Goal: Entertainment & Leisure: Consume media (video, audio)

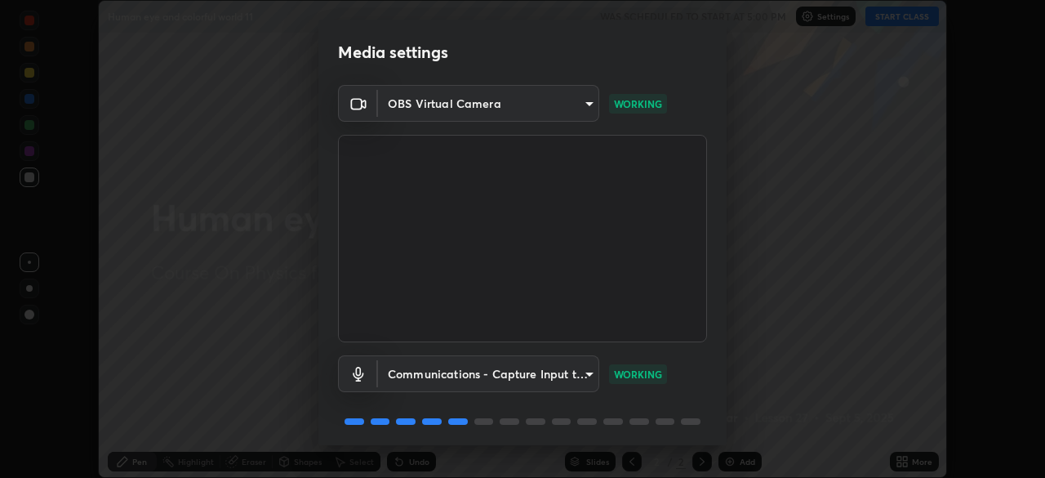
scroll to position [58, 0]
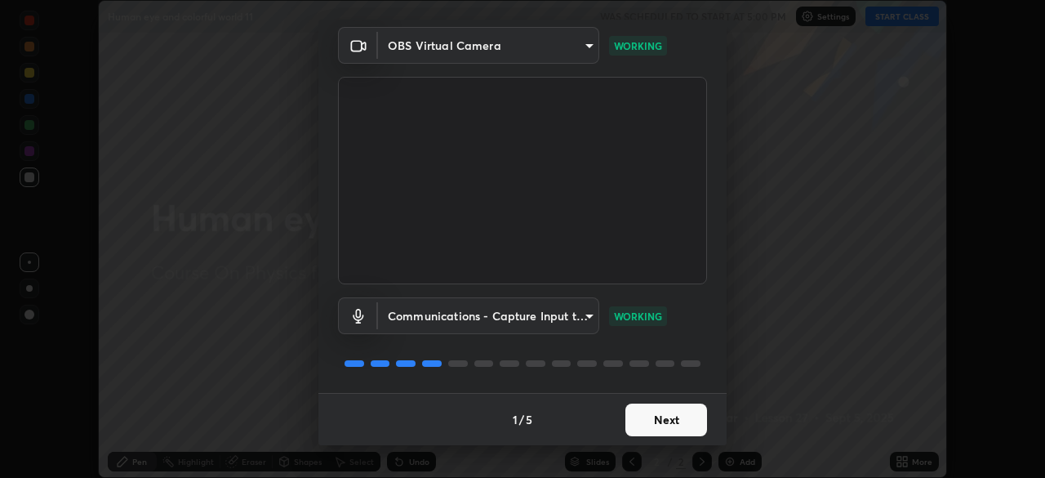
click at [660, 418] on button "Next" at bounding box center [666, 419] width 82 height 33
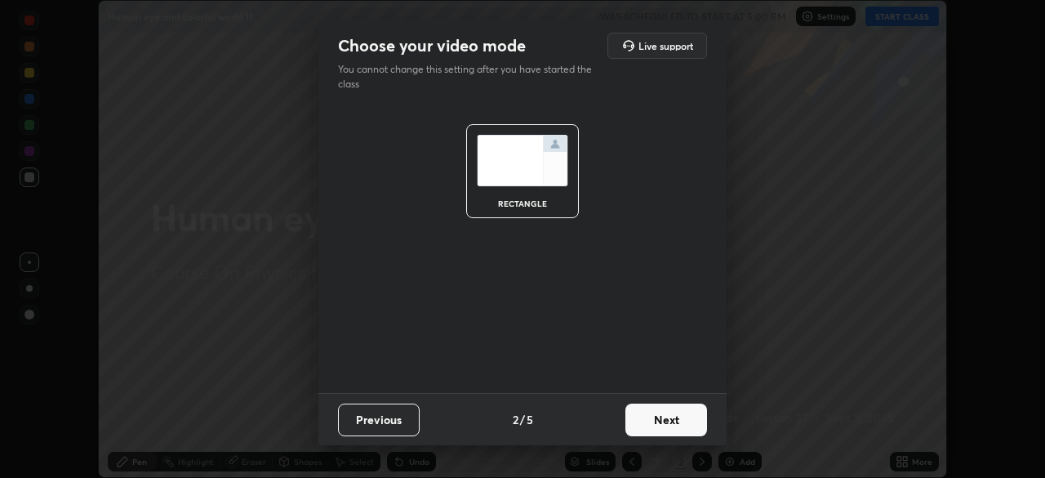
scroll to position [0, 0]
click at [673, 421] on button "Next" at bounding box center [666, 419] width 82 height 33
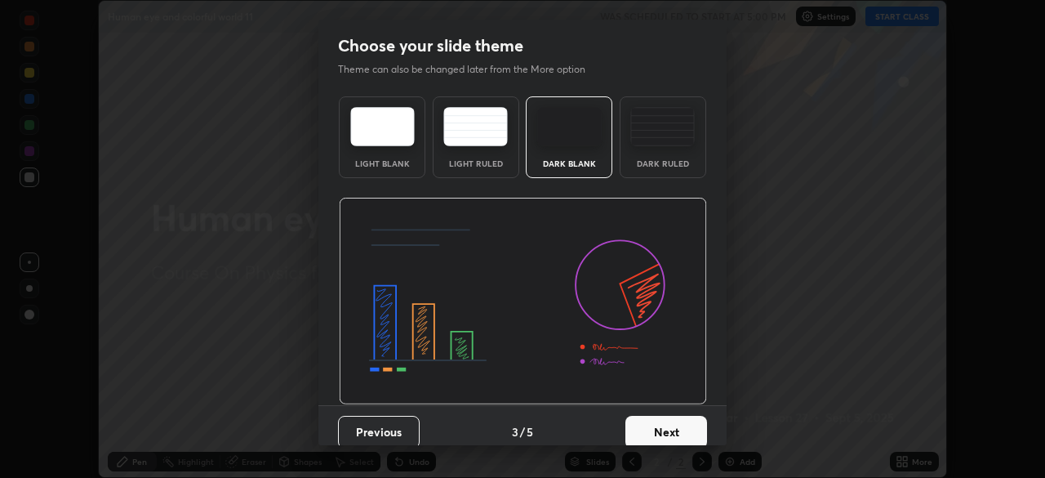
click at [666, 432] on button "Next" at bounding box center [666, 432] width 82 height 33
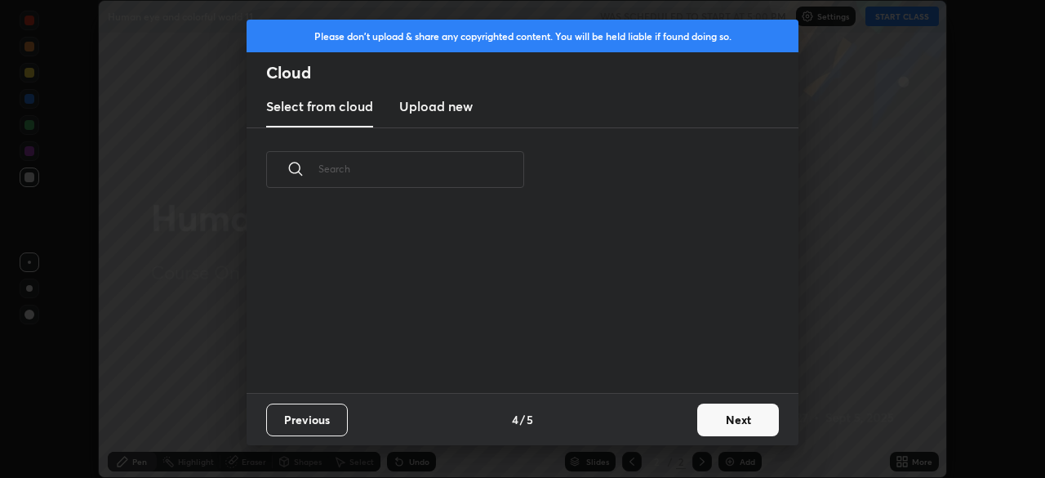
scroll to position [181, 524]
click at [744, 418] on button "Next" at bounding box center [738, 419] width 82 height 33
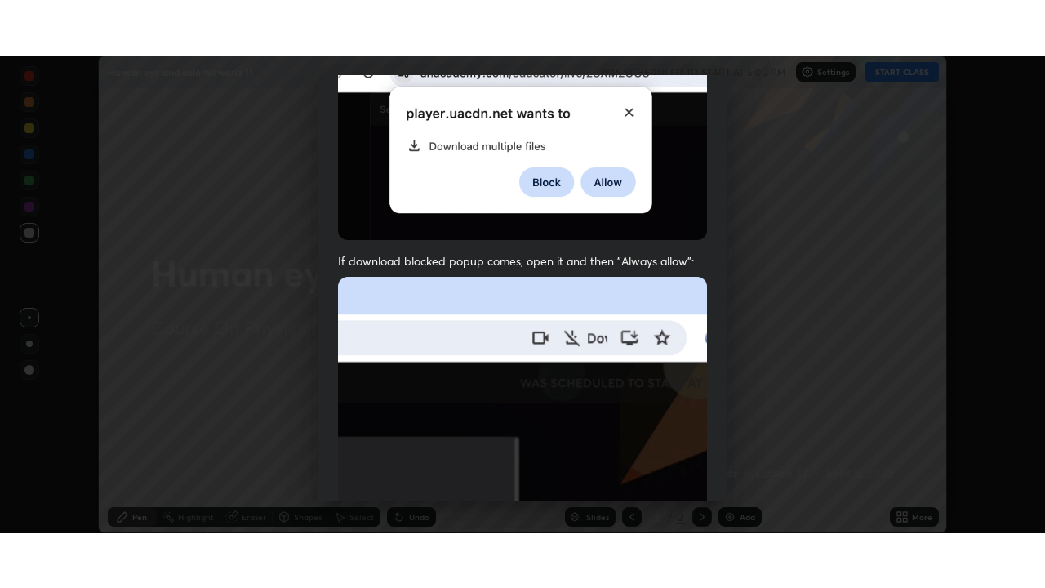
scroll to position [391, 0]
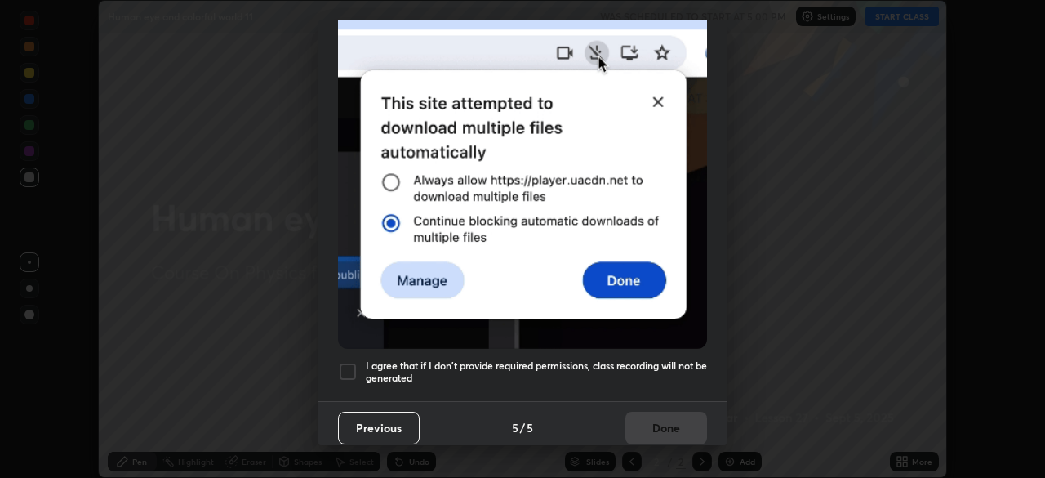
click at [347, 368] on div at bounding box center [348, 372] width 20 height 20
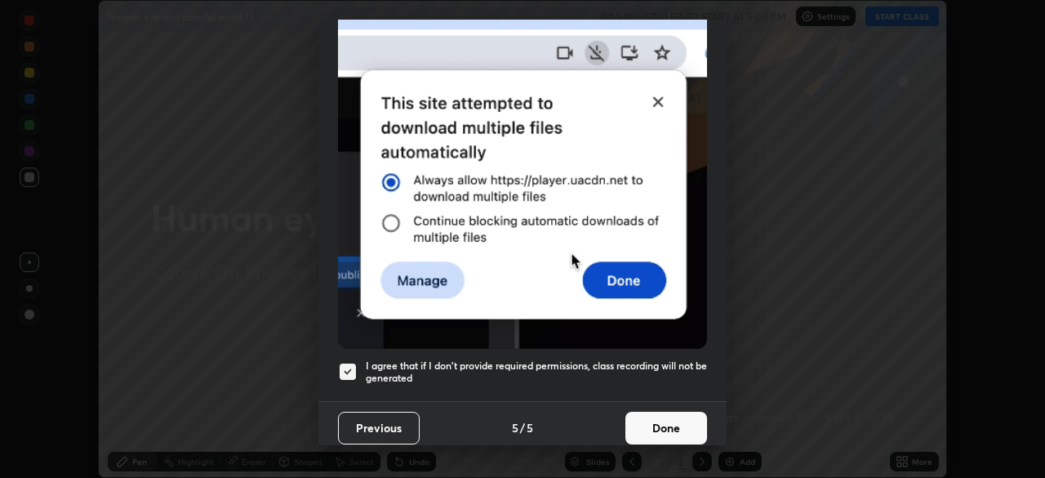
click at [681, 416] on button "Done" at bounding box center [666, 428] width 82 height 33
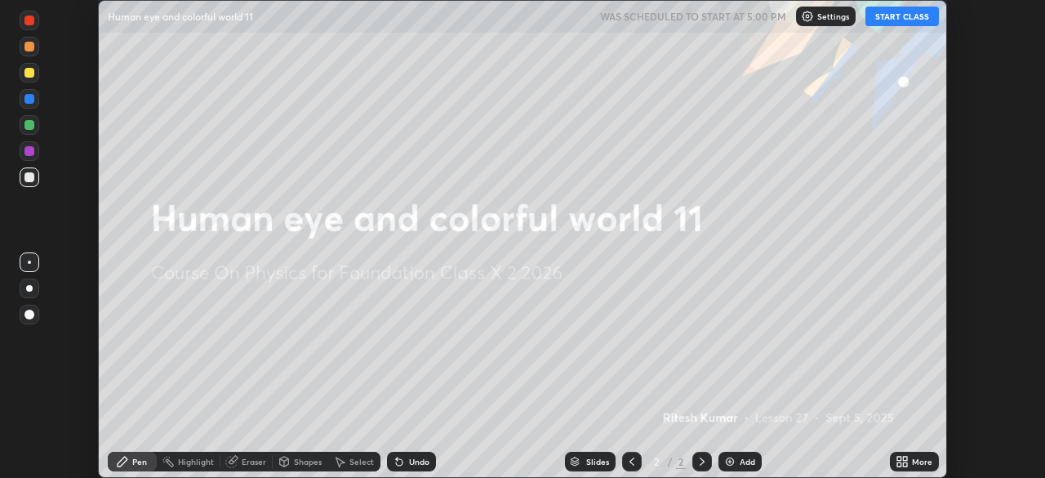
click at [903, 9] on button "START CLASS" at bounding box center [901, 17] width 73 height 20
click at [899, 464] on icon at bounding box center [899, 464] width 4 height 4
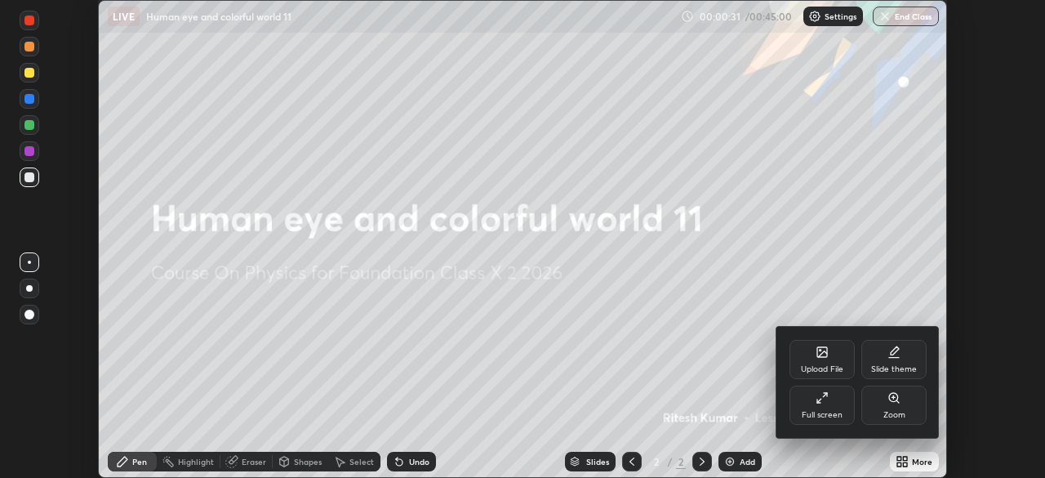
click at [822, 394] on icon at bounding box center [822, 397] width 13 height 13
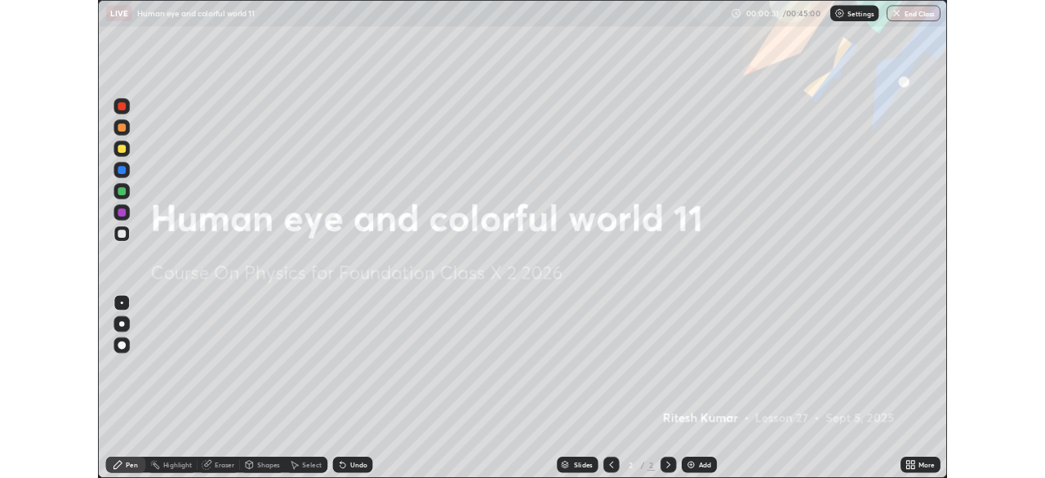
scroll to position [588, 1045]
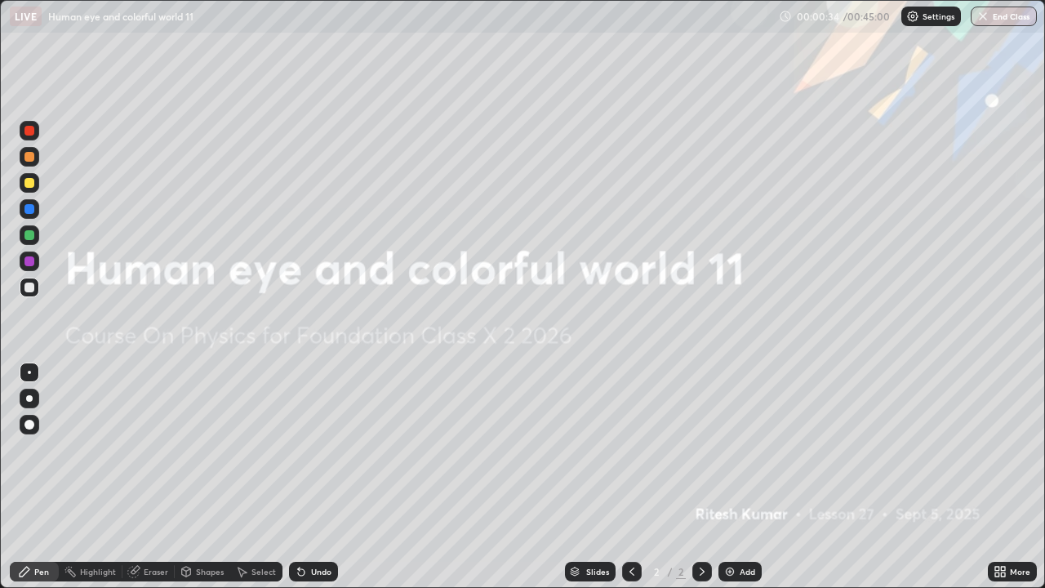
click at [998, 477] on icon at bounding box center [1000, 571] width 13 height 13
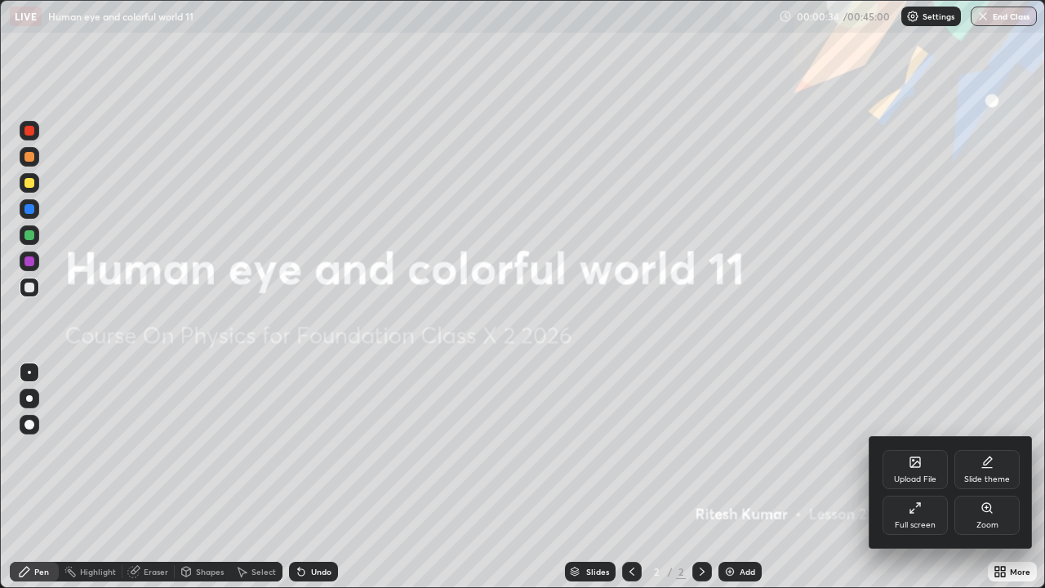
click at [907, 477] on div "Full screen" at bounding box center [915, 515] width 65 height 39
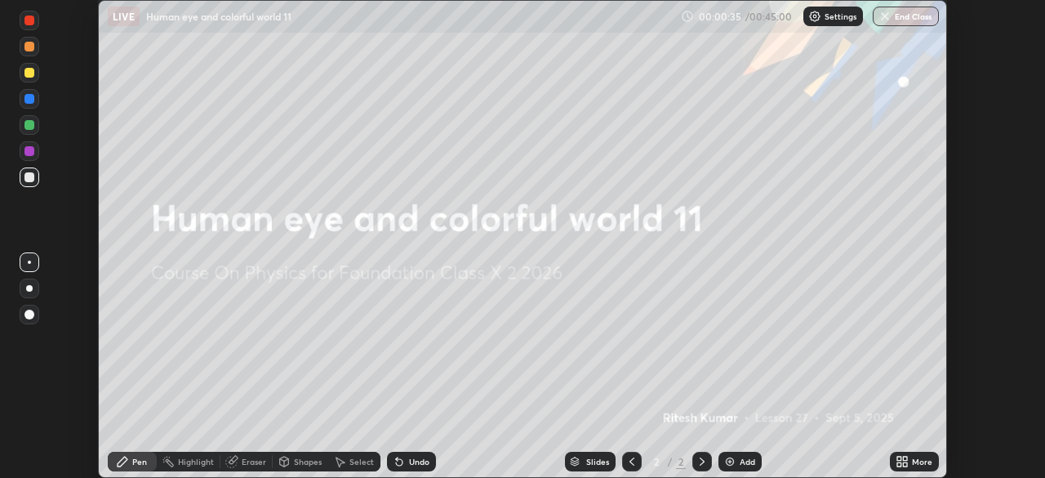
scroll to position [81171, 80604]
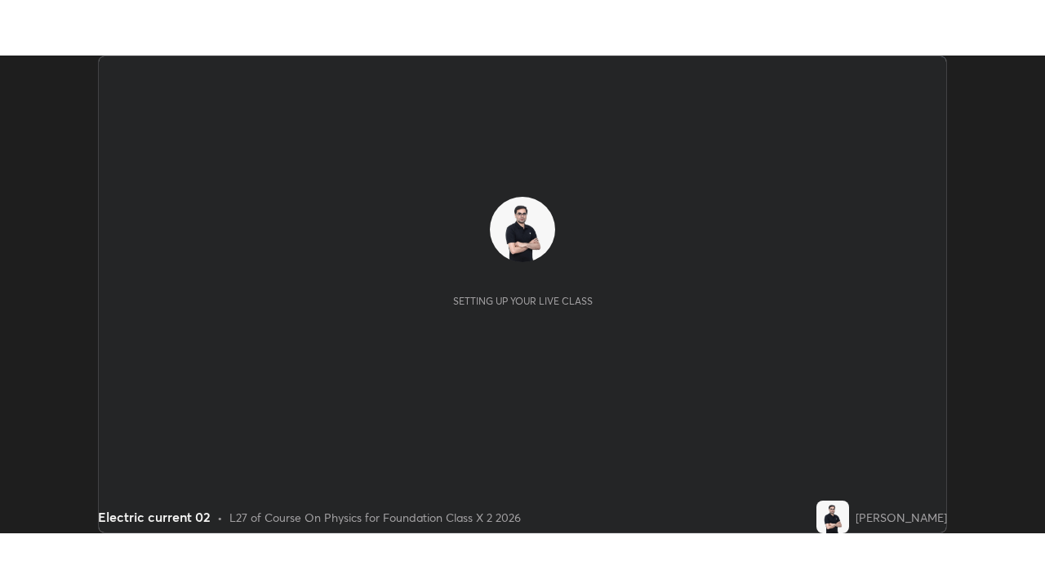
scroll to position [478, 1045]
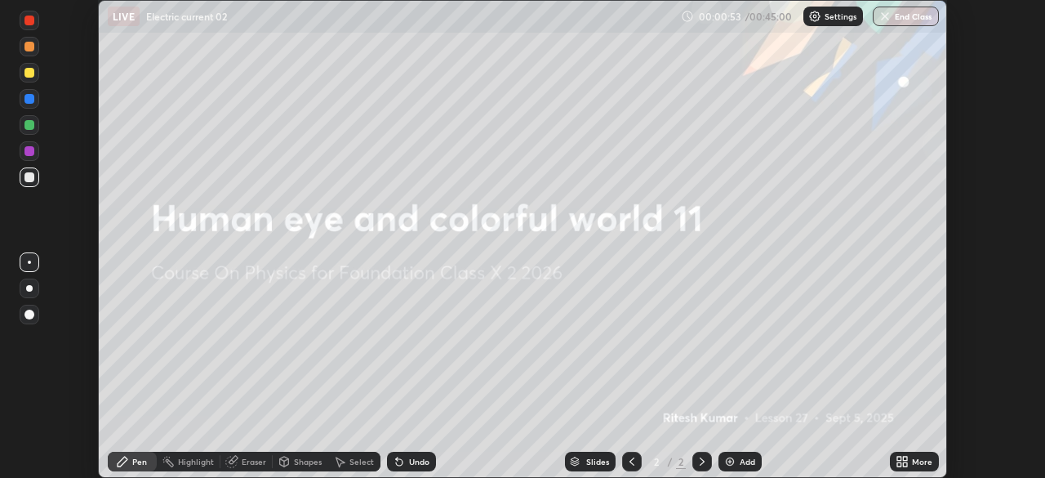
click at [907, 460] on icon at bounding box center [905, 458] width 4 height 4
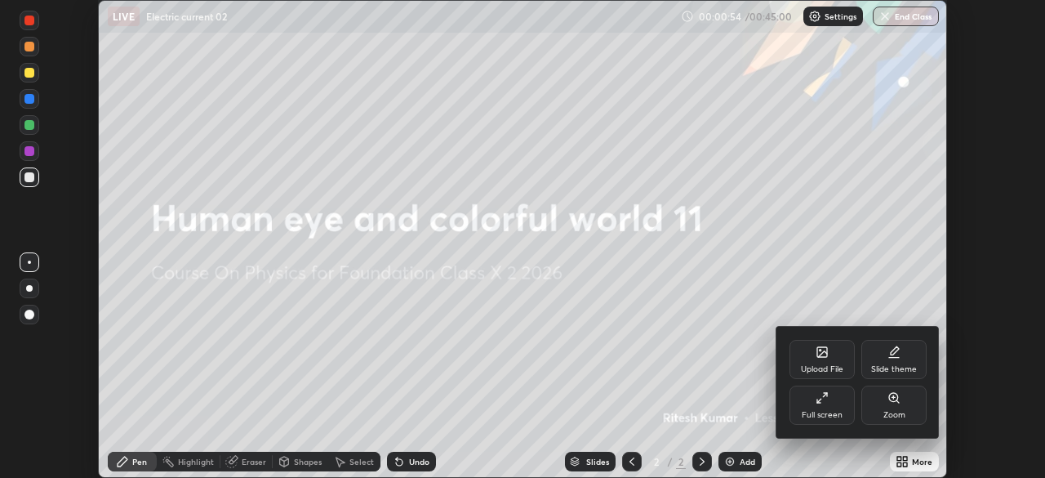
click at [823, 397] on icon at bounding box center [822, 397] width 13 height 13
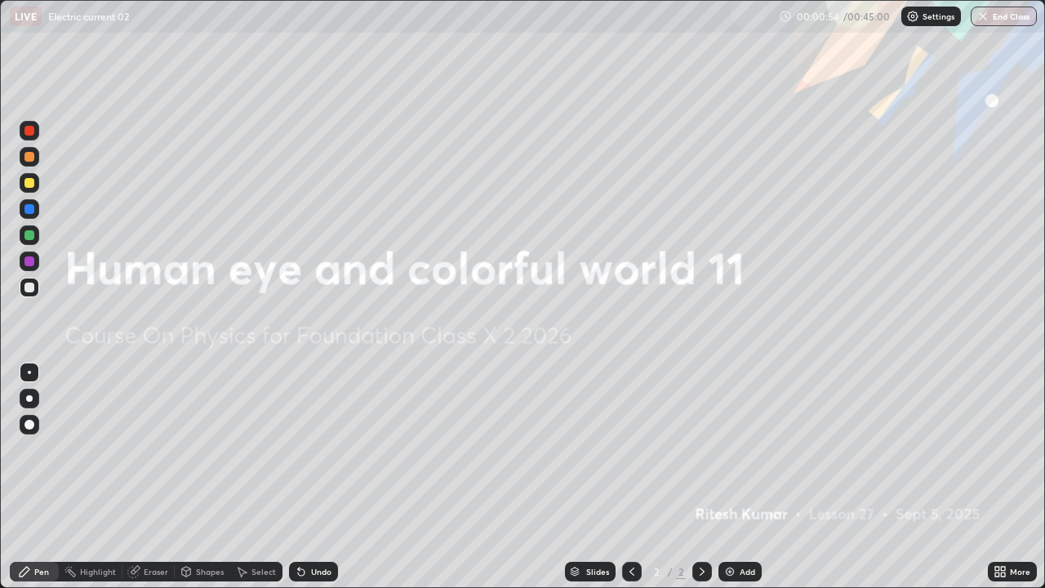
scroll to position [588, 1045]
click at [726, 477] on img at bounding box center [729, 571] width 13 height 13
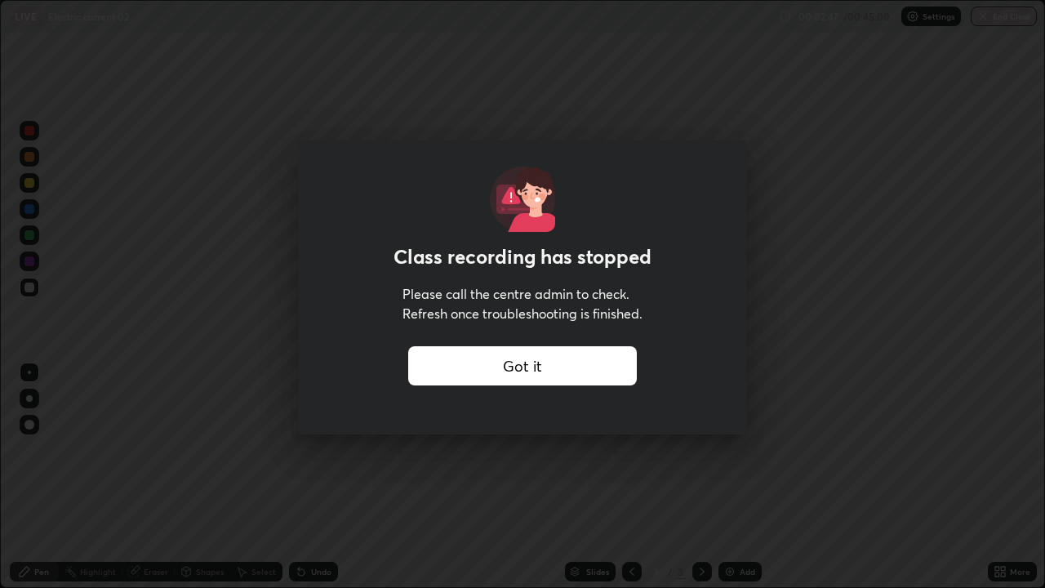
click at [560, 362] on div "Got it" at bounding box center [522, 365] width 229 height 39
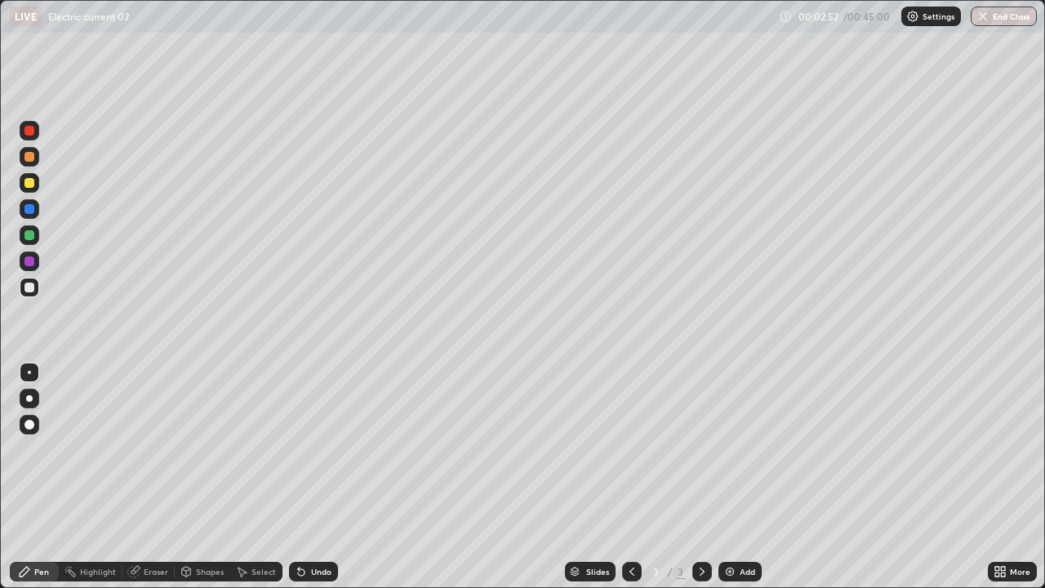
click at [33, 154] on div at bounding box center [29, 157] width 10 height 10
click at [727, 477] on img at bounding box center [729, 571] width 13 height 13
click at [34, 281] on div at bounding box center [30, 288] width 20 height 20
click at [27, 234] on div at bounding box center [29, 235] width 10 height 10
click at [36, 287] on div at bounding box center [30, 288] width 20 height 20
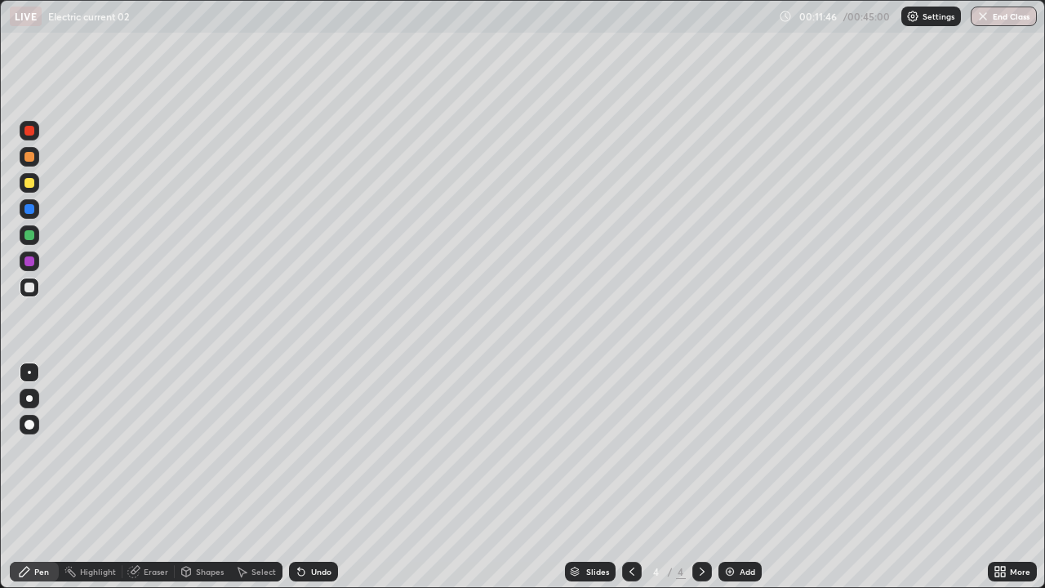
click at [31, 260] on div at bounding box center [29, 261] width 10 height 10
click at [724, 477] on img at bounding box center [729, 571] width 13 height 13
click at [29, 236] on div at bounding box center [29, 235] width 10 height 10
click at [730, 477] on img at bounding box center [729, 571] width 13 height 13
click at [33, 290] on div at bounding box center [30, 288] width 20 height 20
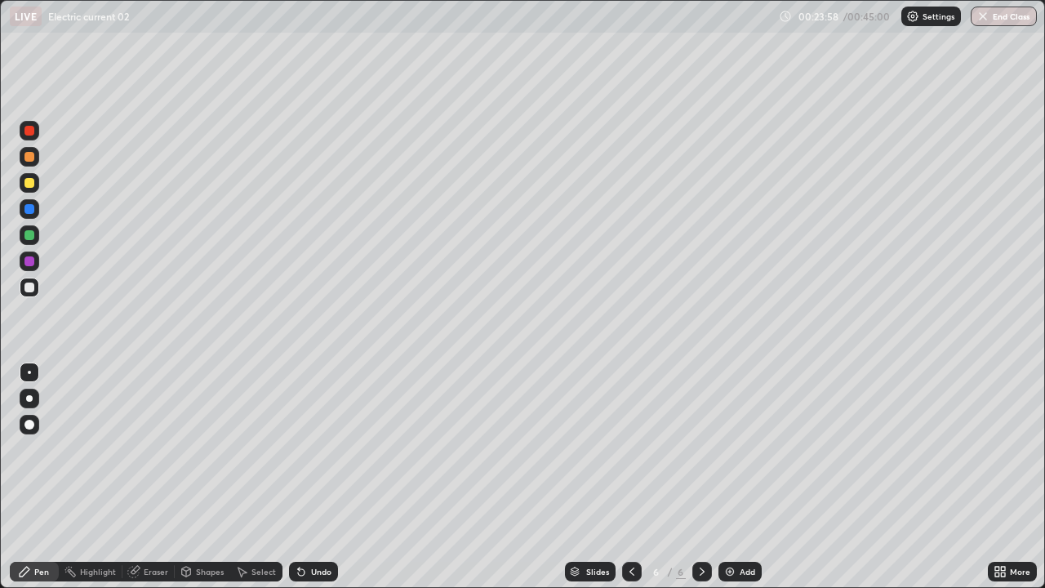
click at [31, 180] on div at bounding box center [29, 183] width 10 height 10
click at [729, 477] on img at bounding box center [729, 571] width 13 height 13
click at [727, 477] on img at bounding box center [729, 571] width 13 height 13
click at [31, 235] on div at bounding box center [29, 235] width 10 height 10
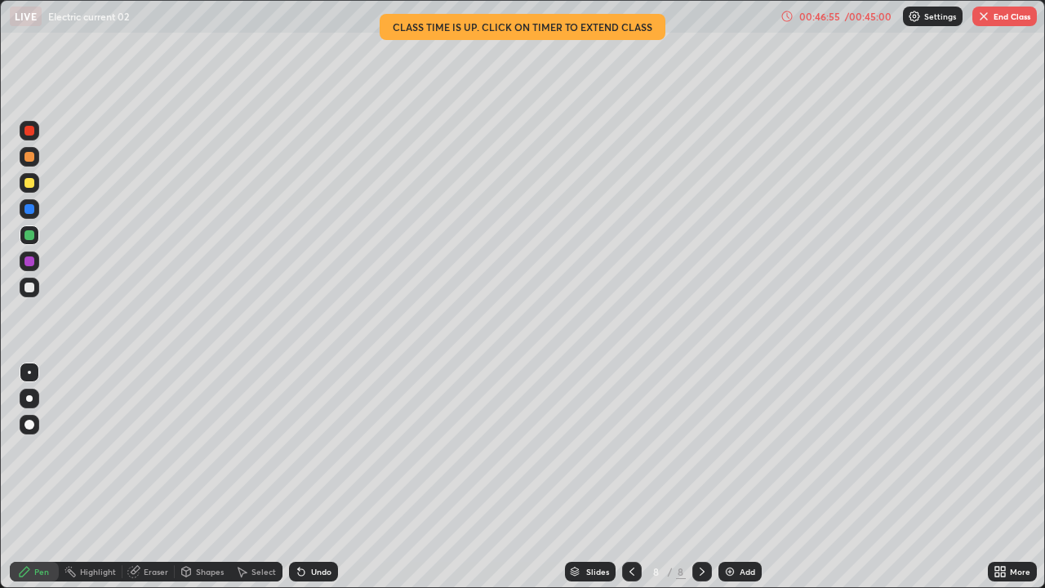
click at [1011, 15] on button "End Class" at bounding box center [1004, 17] width 65 height 20
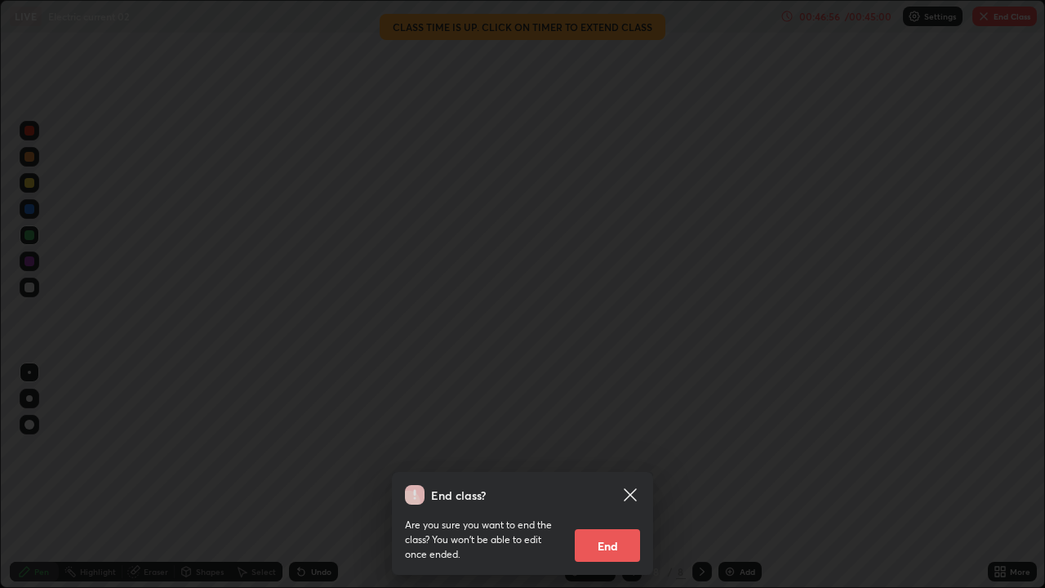
click at [606, 477] on button "End" at bounding box center [607, 545] width 65 height 33
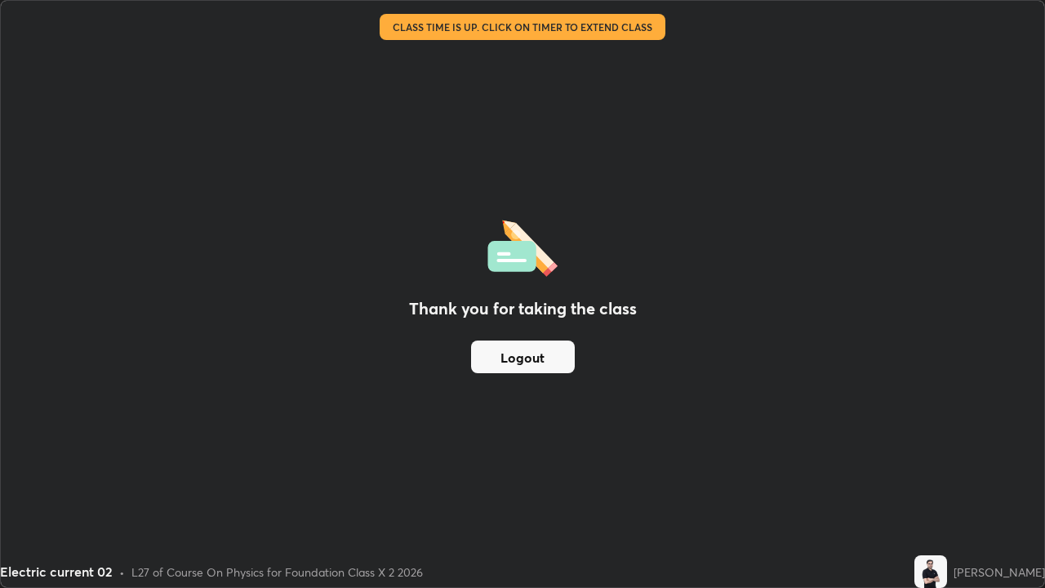
click at [533, 353] on button "Logout" at bounding box center [523, 356] width 104 height 33
